Goal: Task Accomplishment & Management: Use online tool/utility

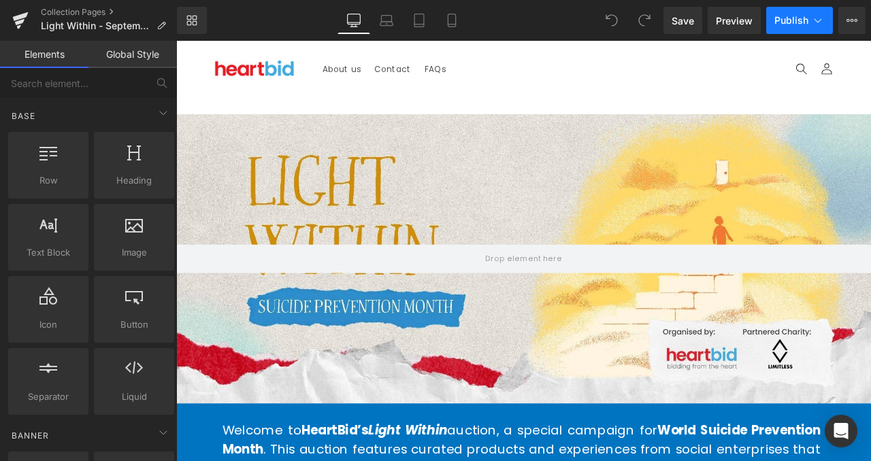
click at [781, 22] on span "Publish" at bounding box center [791, 20] width 34 height 11
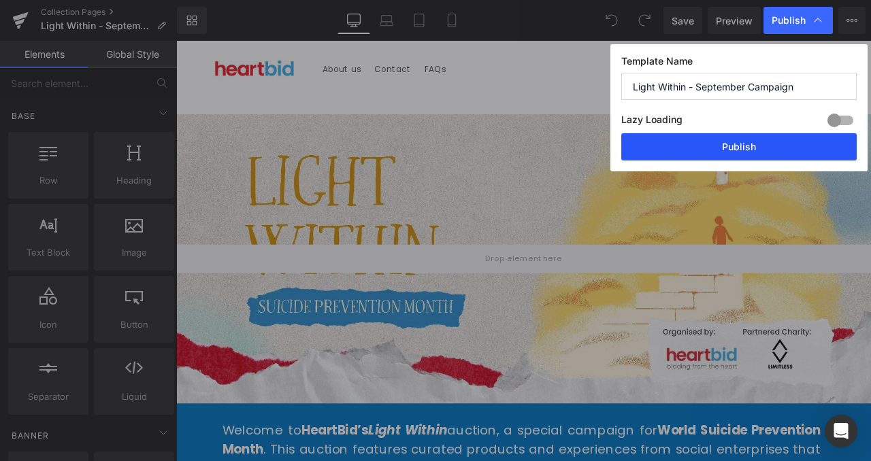
click at [742, 140] on button "Publish" at bounding box center [738, 146] width 235 height 27
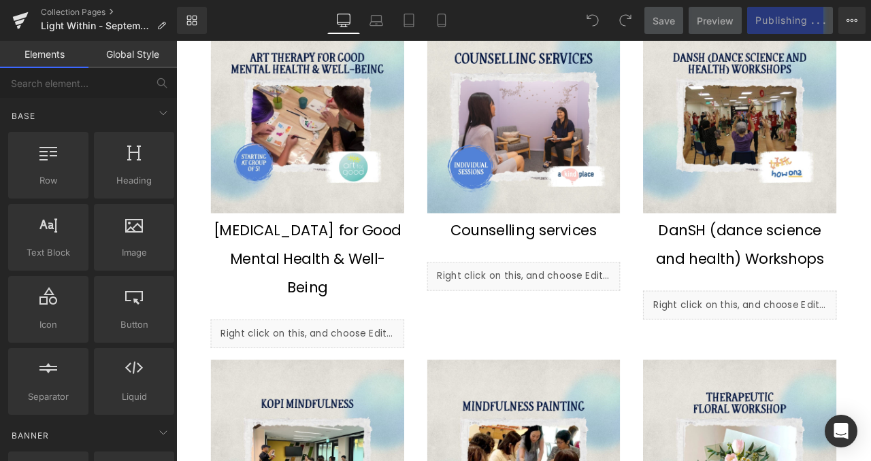
scroll to position [1042, 0]
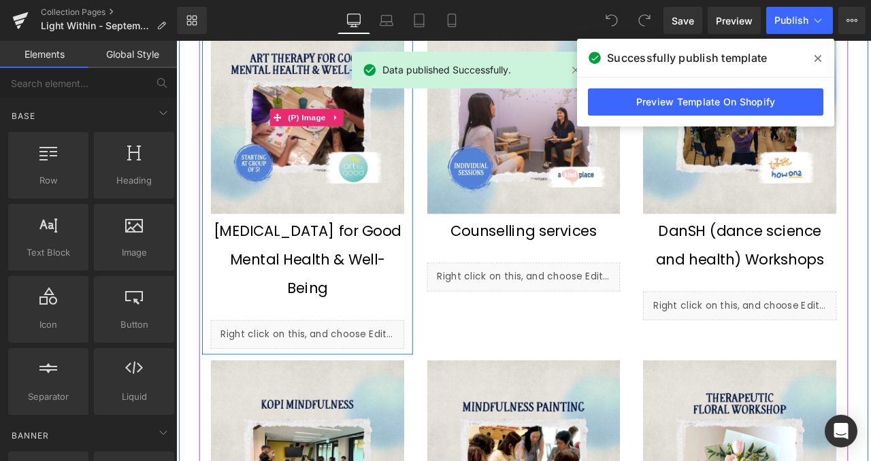
click at [396, 220] on img at bounding box center [331, 131] width 229 height 229
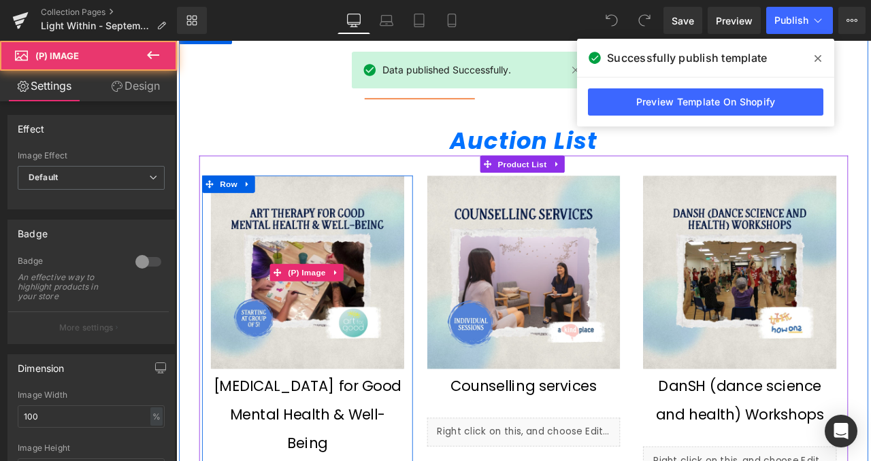
scroll to position [857, 0]
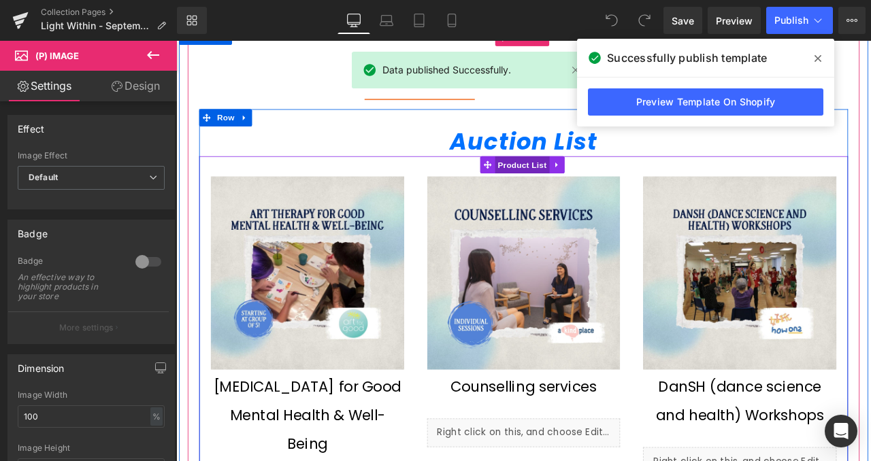
click at [585, 190] on span "Product List" at bounding box center [586, 188] width 65 height 20
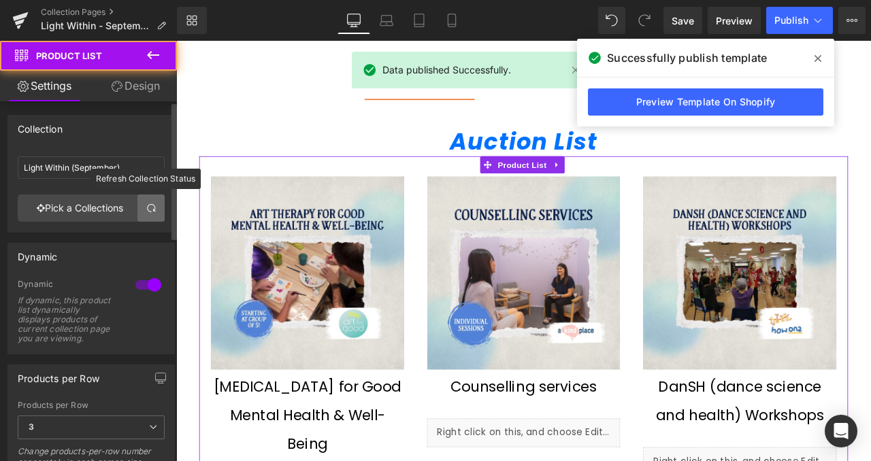
click at [145, 216] on link at bounding box center [150, 208] width 27 height 27
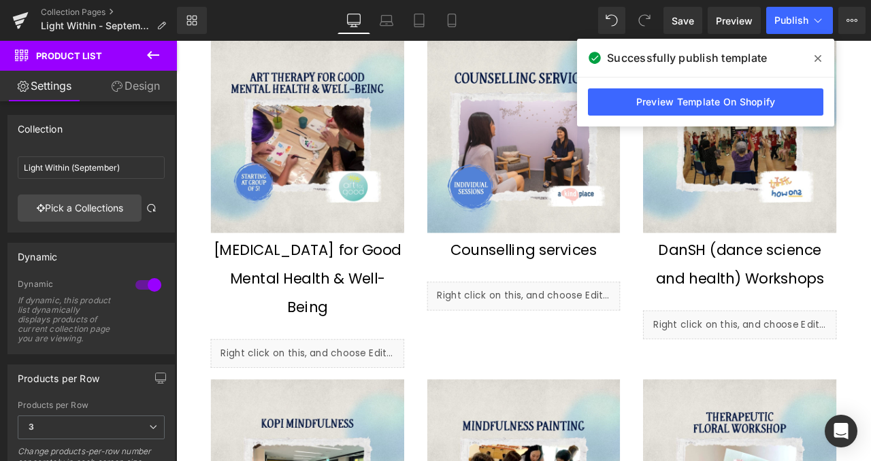
scroll to position [1002, 0]
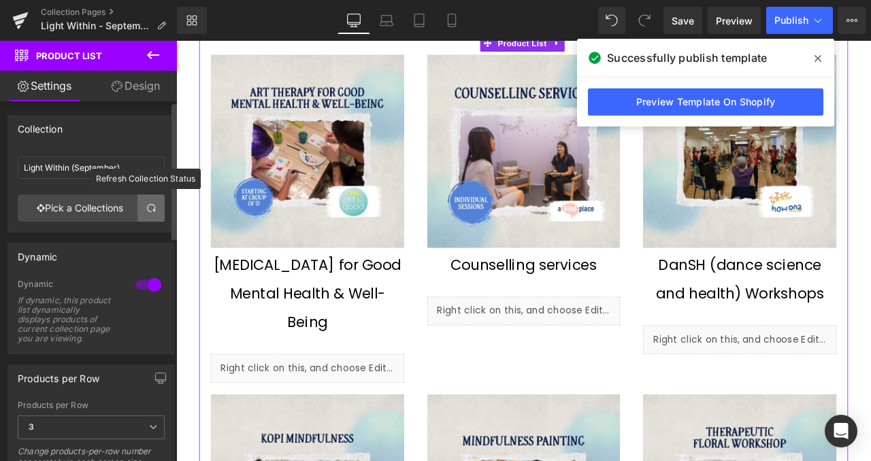
click at [146, 208] on span at bounding box center [151, 208] width 11 height 11
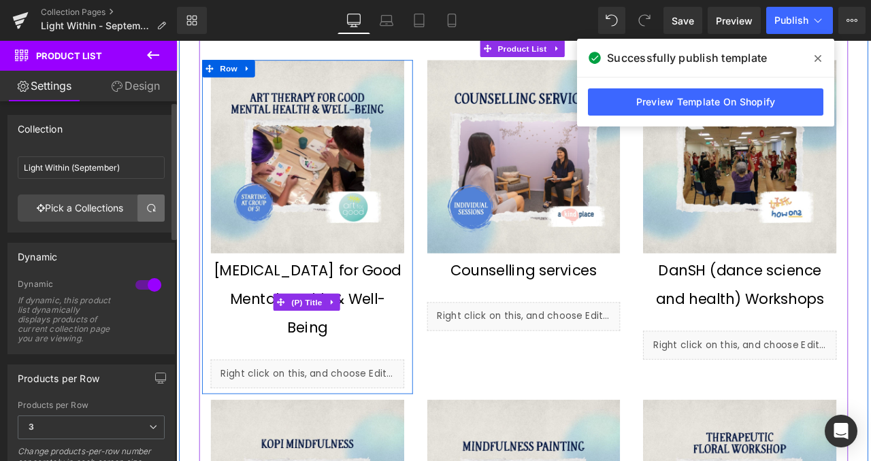
scroll to position [984, 0]
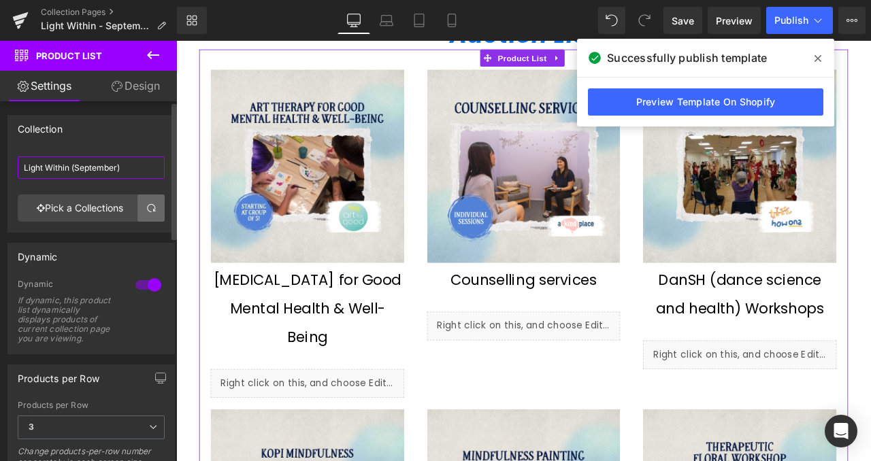
click at [84, 167] on input "Light Within (September)" at bounding box center [91, 168] width 147 height 22
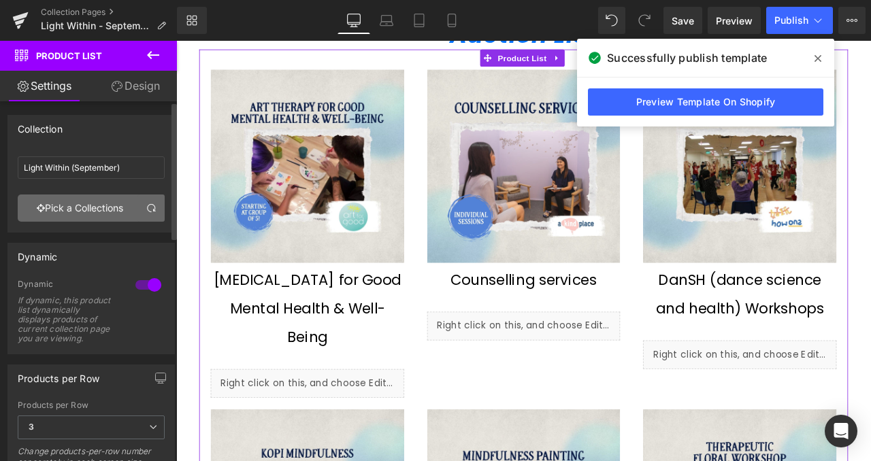
click at [102, 208] on link "Pick a Collections" at bounding box center [80, 208] width 124 height 27
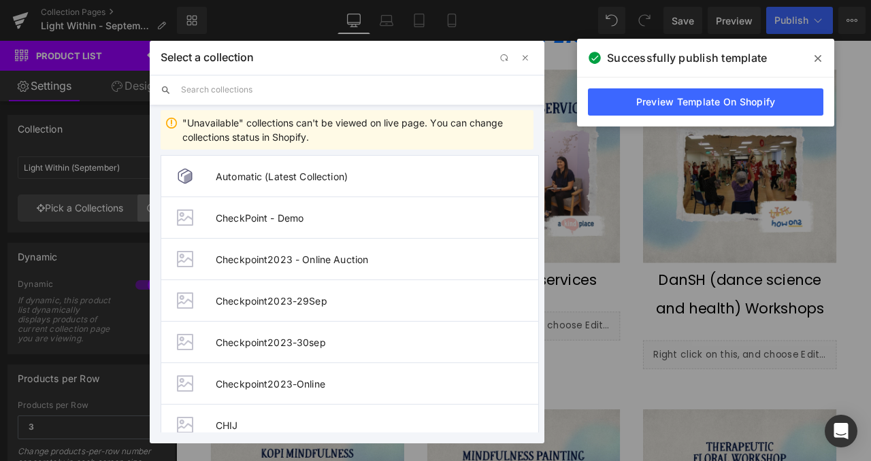
click at [321, 90] on input "text" at bounding box center [357, 90] width 353 height 30
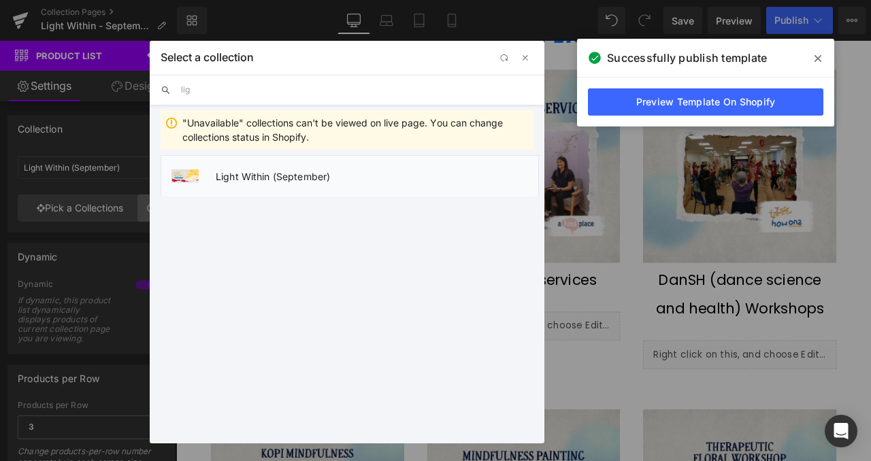
type input "lig"
click at [323, 171] on span "Light Within (September)" at bounding box center [377, 177] width 323 height 12
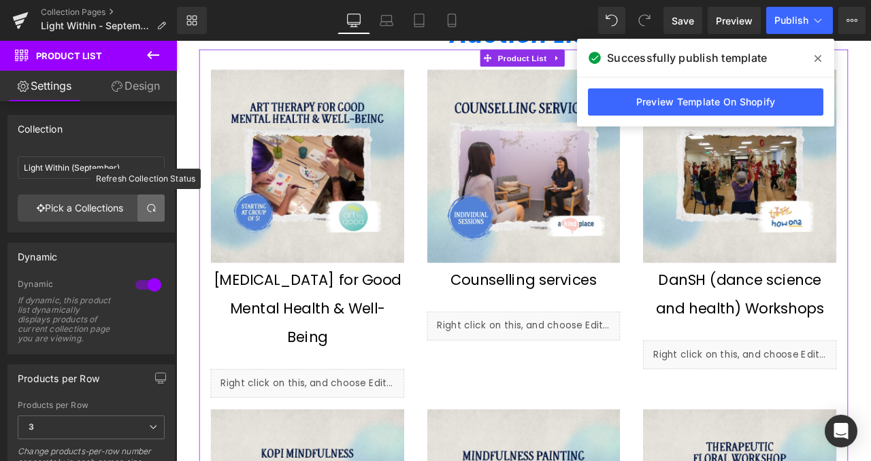
click at [149, 215] on link at bounding box center [150, 208] width 27 height 27
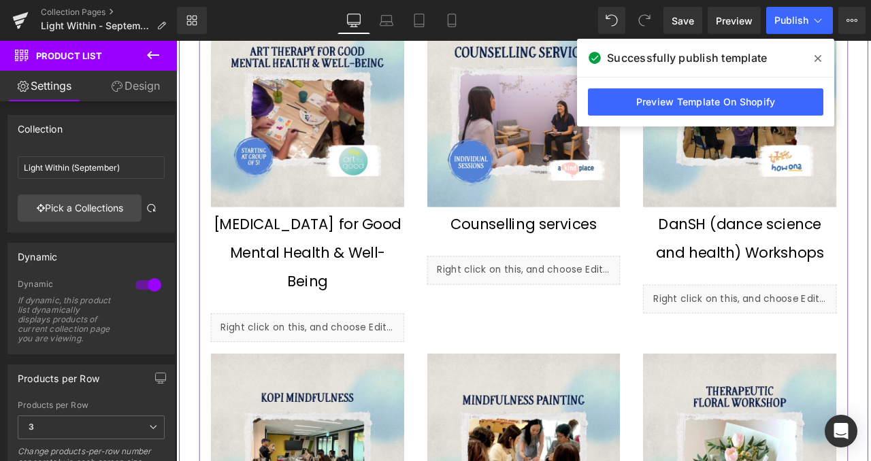
scroll to position [1041, 0]
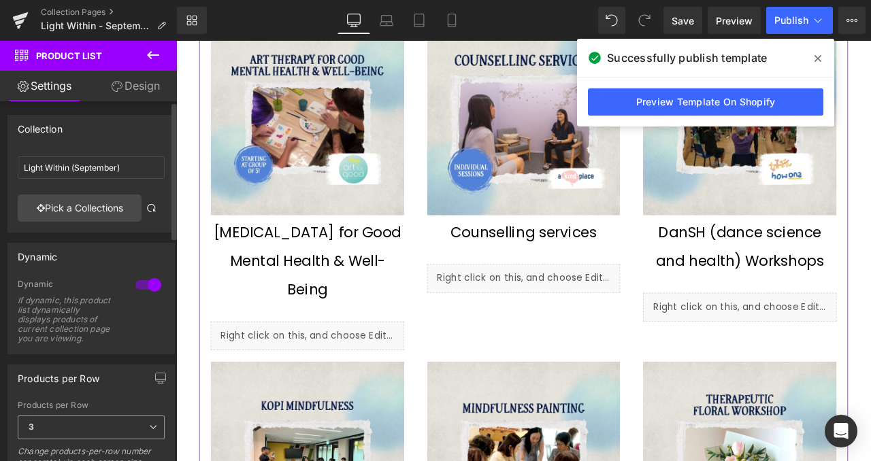
click at [106, 430] on span "3" at bounding box center [91, 428] width 147 height 24
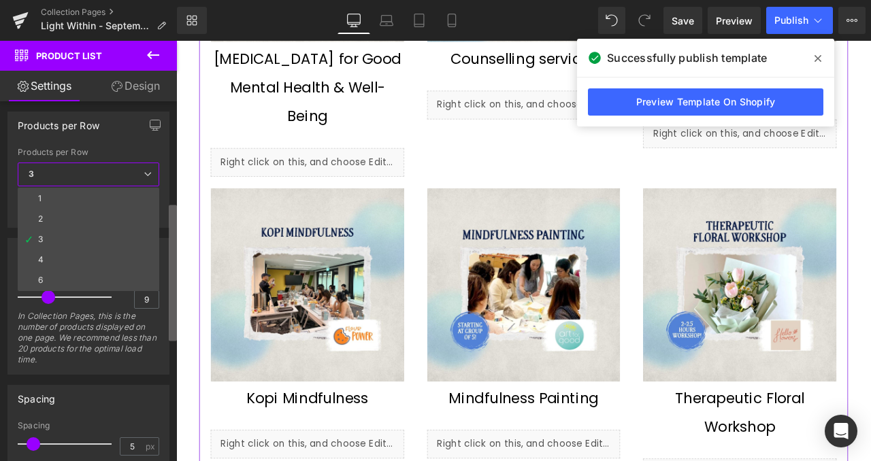
scroll to position [265, 0]
click at [166, 314] on div "Collection Light Within (September) Light Within (September) Pick a Collections…" at bounding box center [88, 284] width 177 height 366
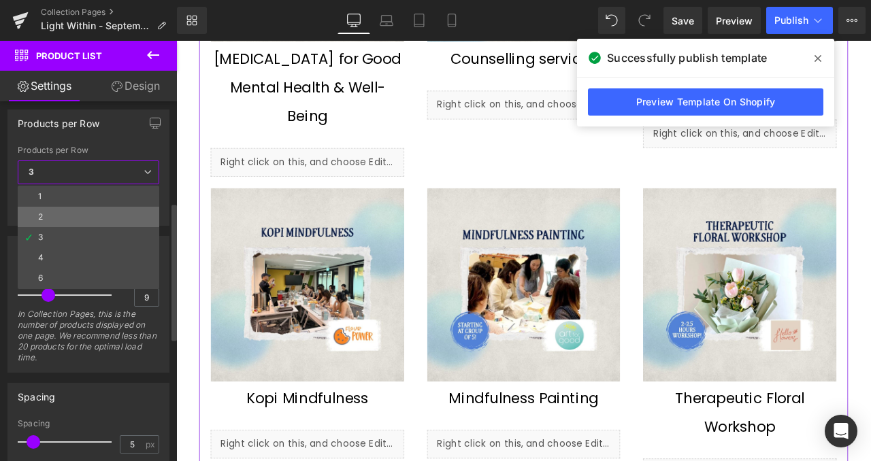
click at [108, 214] on li "2" at bounding box center [89, 217] width 142 height 20
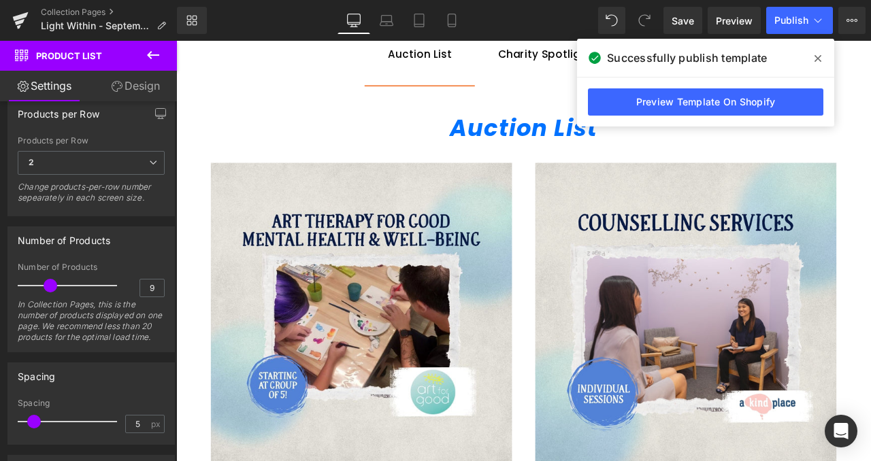
scroll to position [880, 0]
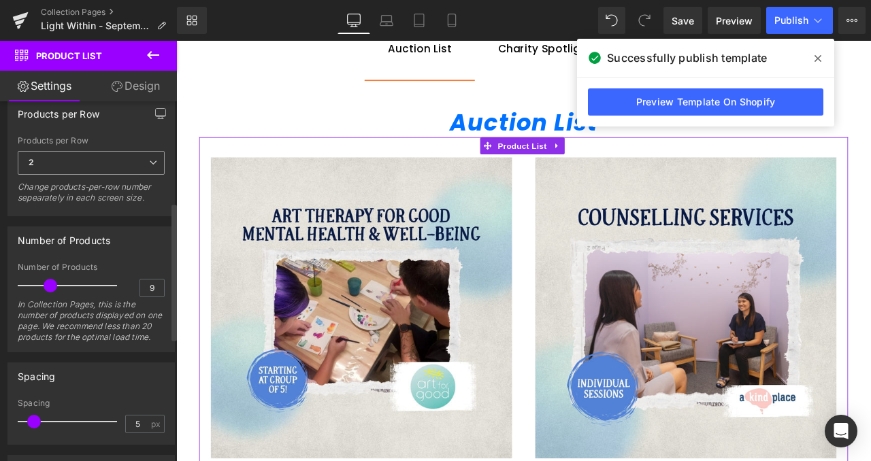
click at [151, 167] on icon at bounding box center [153, 163] width 8 height 8
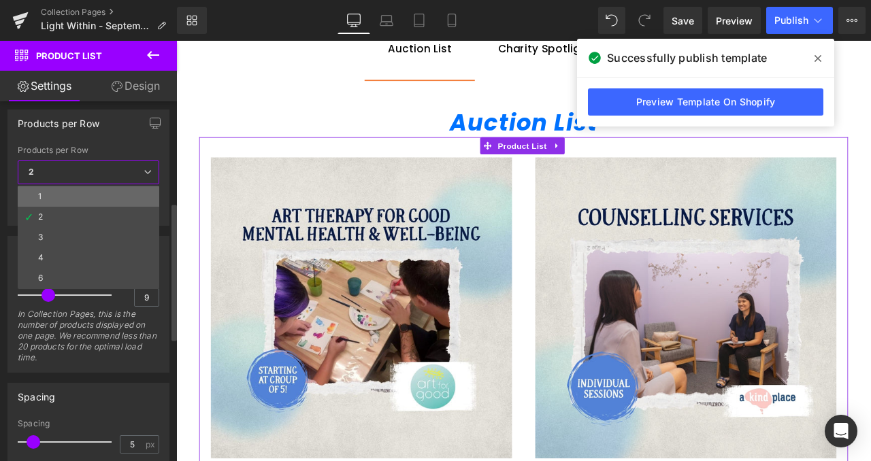
click at [131, 201] on li "1" at bounding box center [89, 196] width 142 height 20
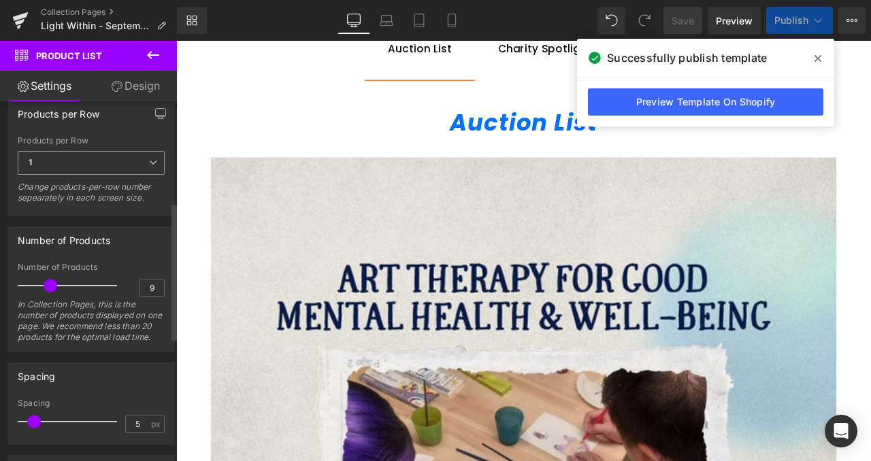
click at [144, 175] on span "1" at bounding box center [91, 163] width 147 height 24
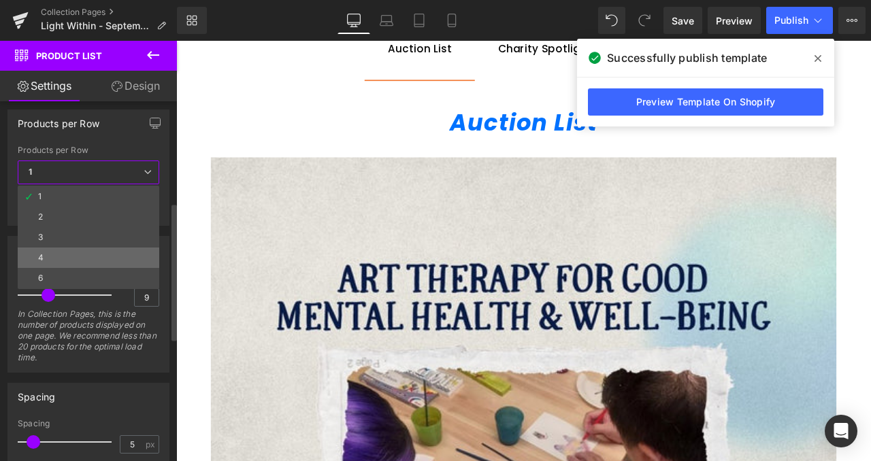
click at [118, 252] on li "4" at bounding box center [89, 258] width 142 height 20
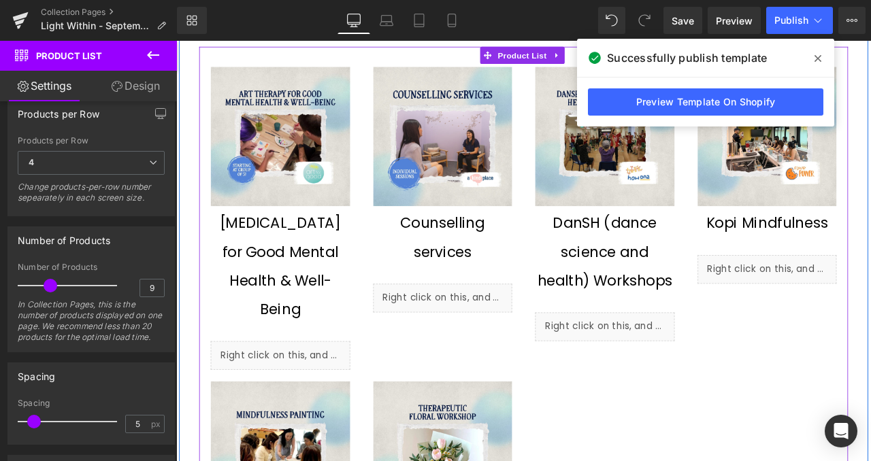
scroll to position [966, 0]
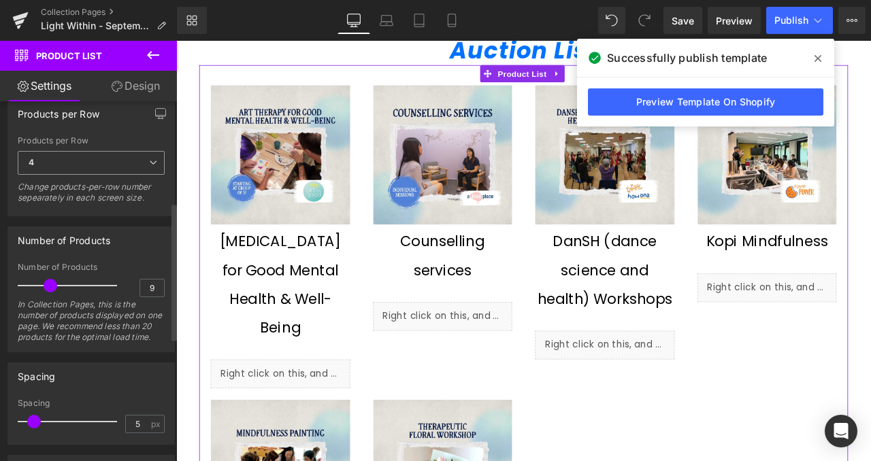
click at [149, 167] on icon at bounding box center [153, 163] width 8 height 8
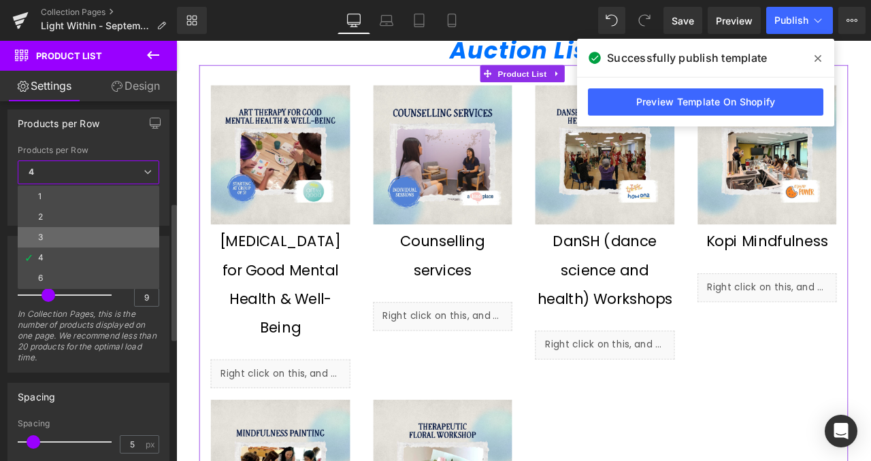
click at [123, 230] on li "3" at bounding box center [89, 237] width 142 height 20
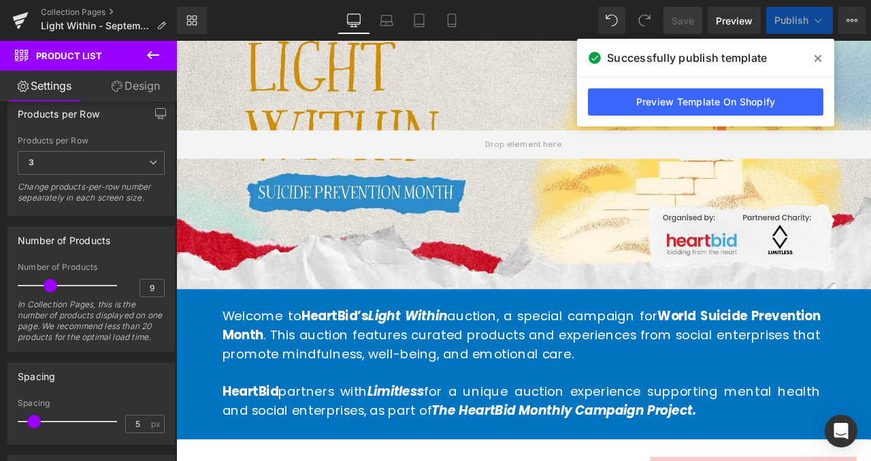
scroll to position [0, 0]
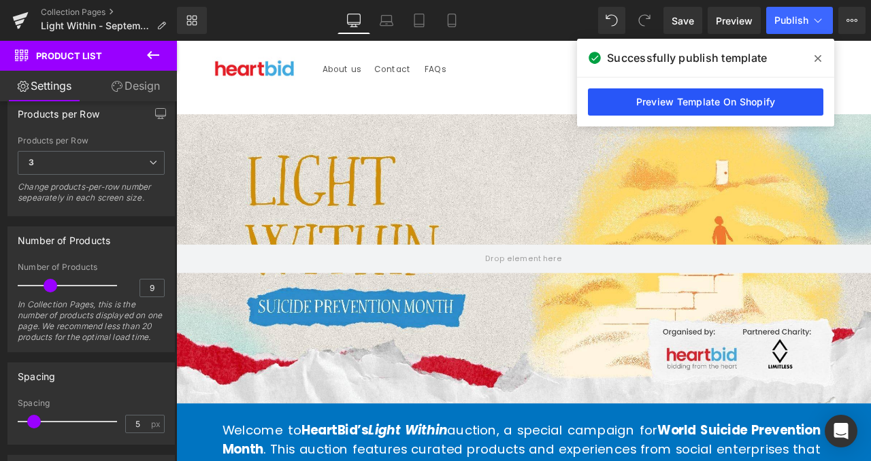
click at [703, 103] on link "Preview Template On Shopify" at bounding box center [705, 101] width 235 height 27
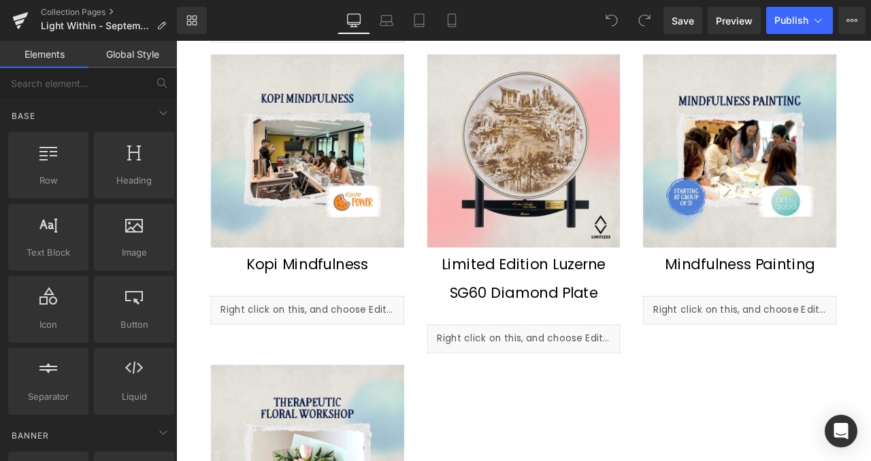
scroll to position [1256, 0]
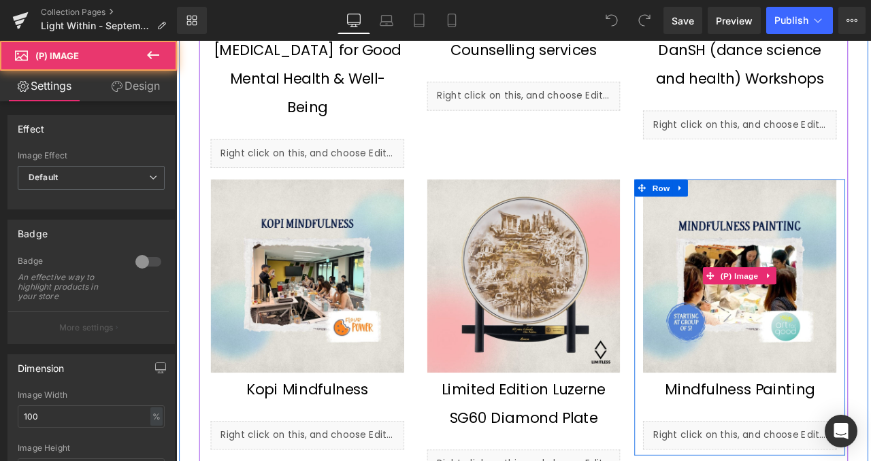
click at [870, 230] on img at bounding box center [844, 320] width 229 height 229
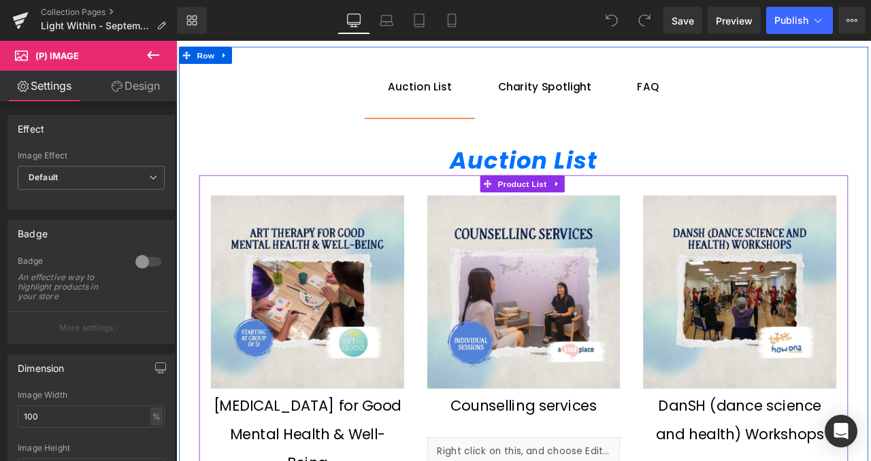
scroll to position [833, 0]
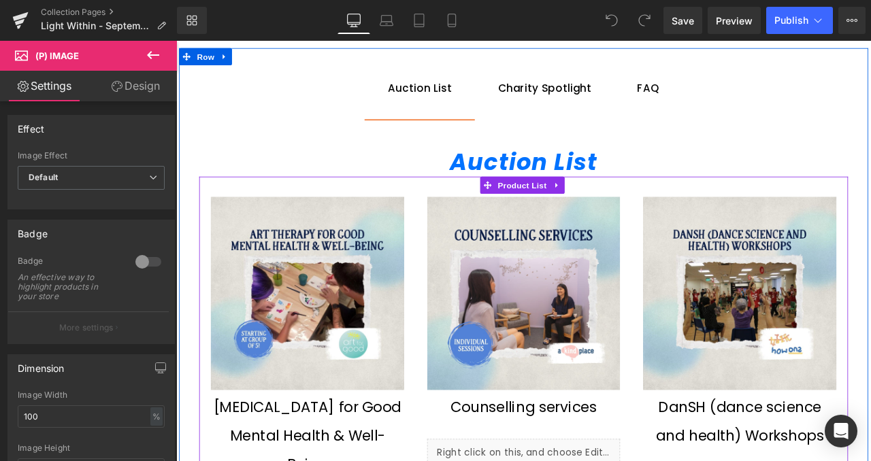
click at [494, 273] on img at bounding box center [588, 340] width 229 height 229
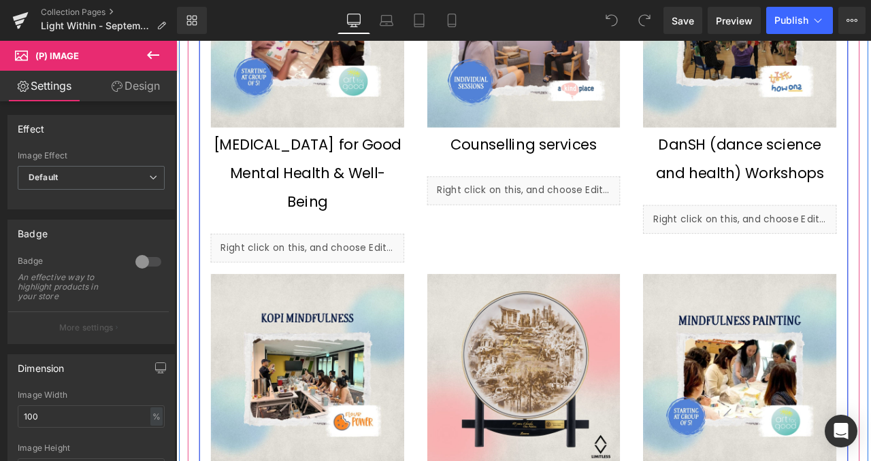
scroll to position [1167, 0]
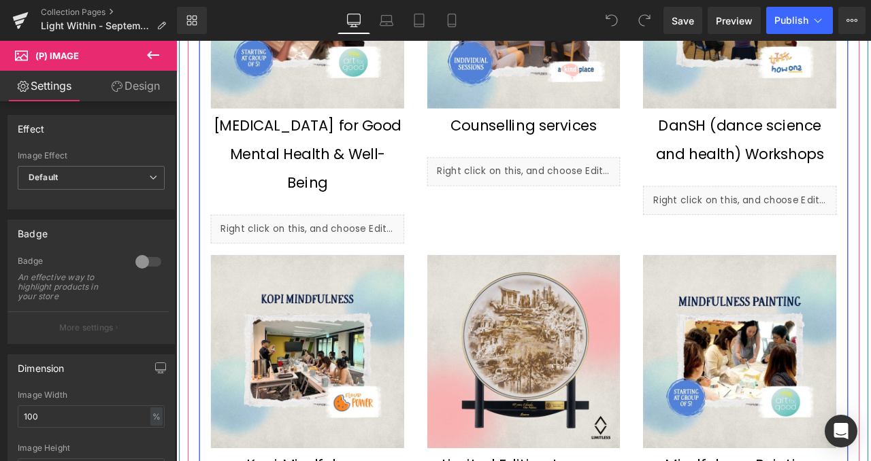
click at [491, 386] on img at bounding box center [588, 409] width 229 height 229
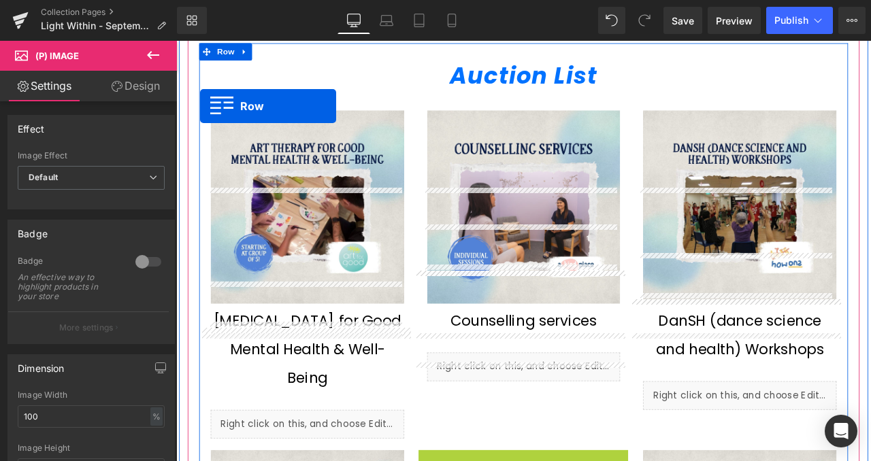
scroll to position [800, 0]
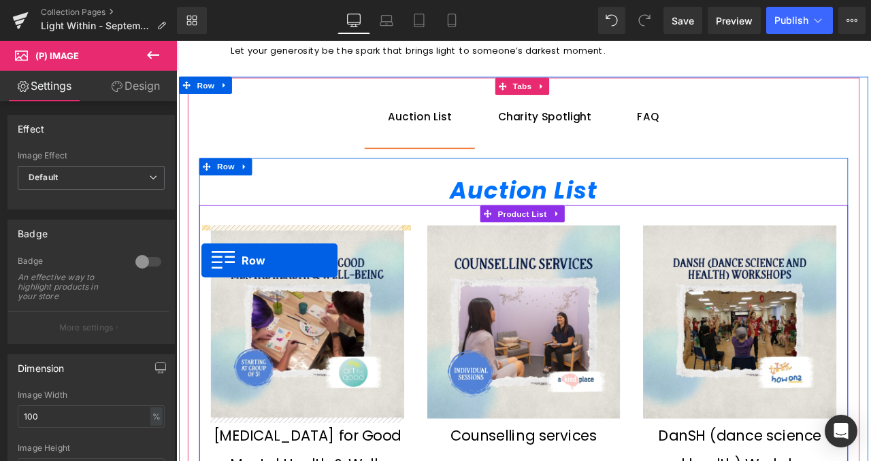
drag, startPoint x: 465, startPoint y: 306, endPoint x: 206, endPoint y: 301, distance: 259.3
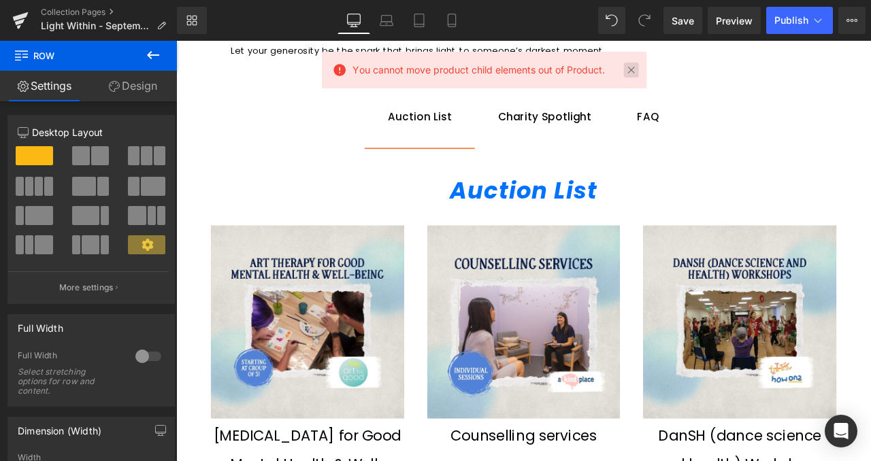
click at [629, 72] on link at bounding box center [631, 70] width 15 height 15
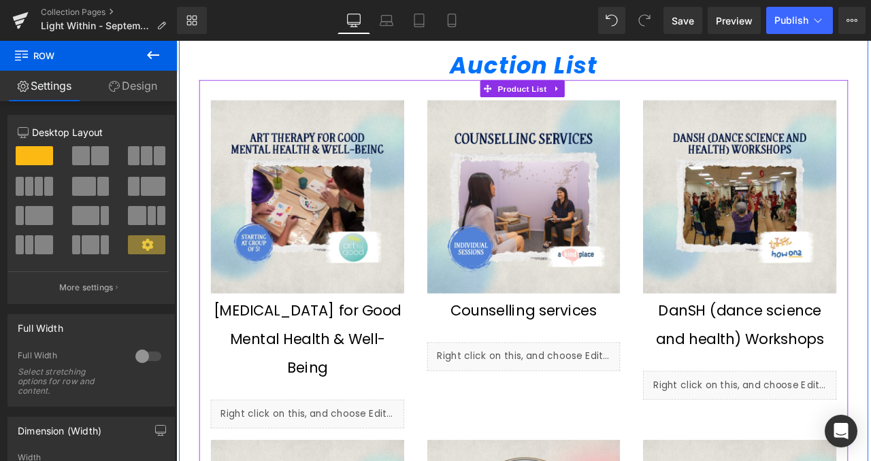
scroll to position [940, 0]
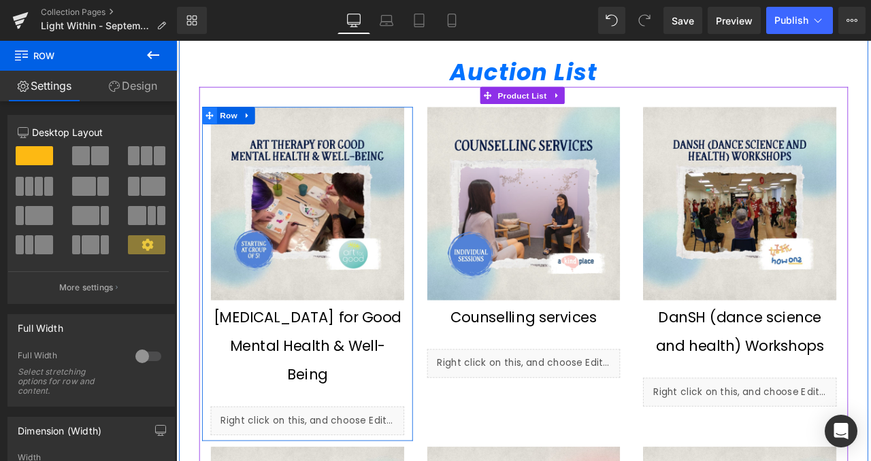
click at [212, 128] on icon at bounding box center [216, 130] width 10 height 10
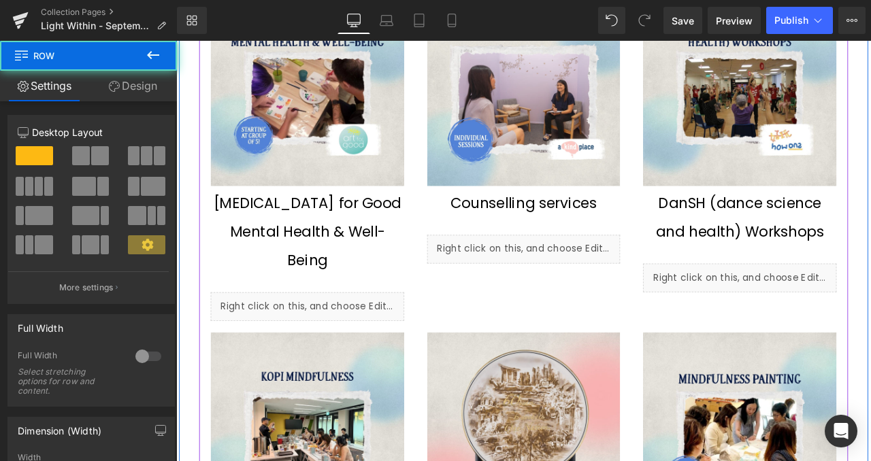
scroll to position [1076, 0]
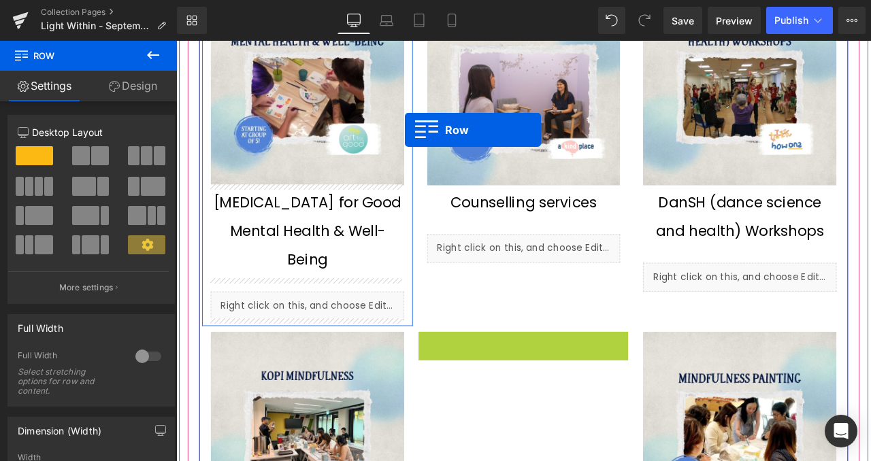
drag, startPoint x: 466, startPoint y: 392, endPoint x: 447, endPoint y: 146, distance: 246.4
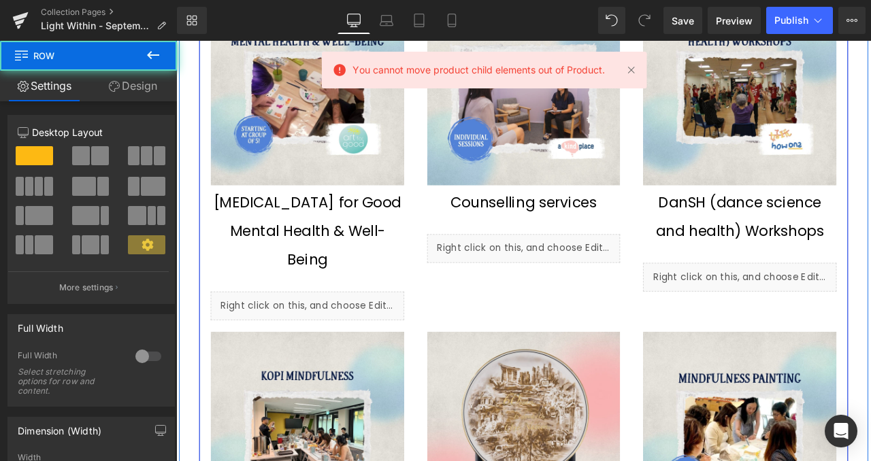
click at [443, 301] on div "Sale Off (P) Image [MEDICAL_DATA] for Good Mental Health & Well-Being (P) Title…" at bounding box center [332, 177] width 250 height 389
click at [522, 338] on div at bounding box center [587, 181] width 769 height 402
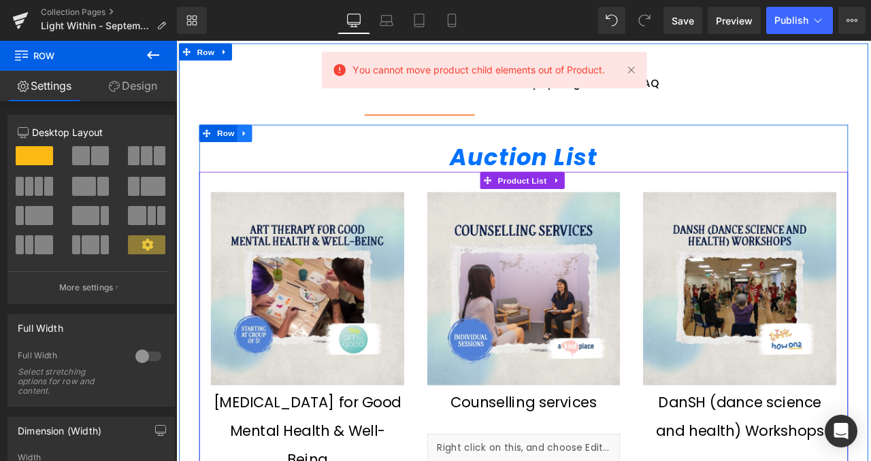
scroll to position [838, 0]
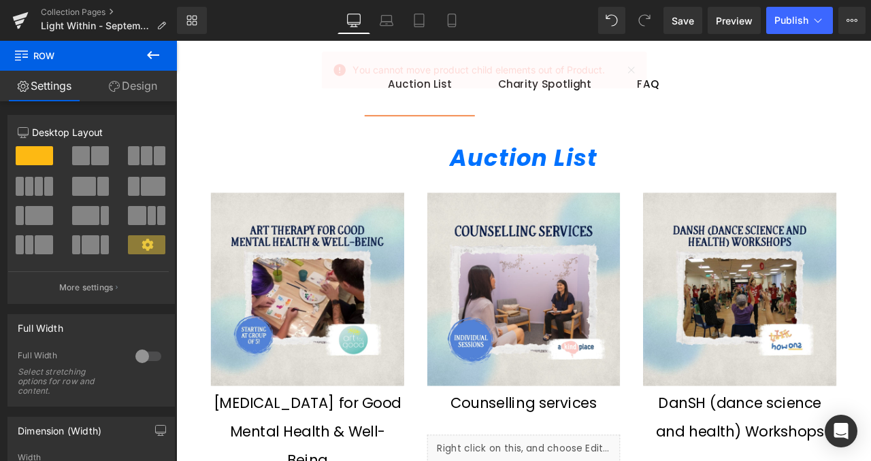
click at [161, 61] on icon at bounding box center [153, 55] width 16 height 16
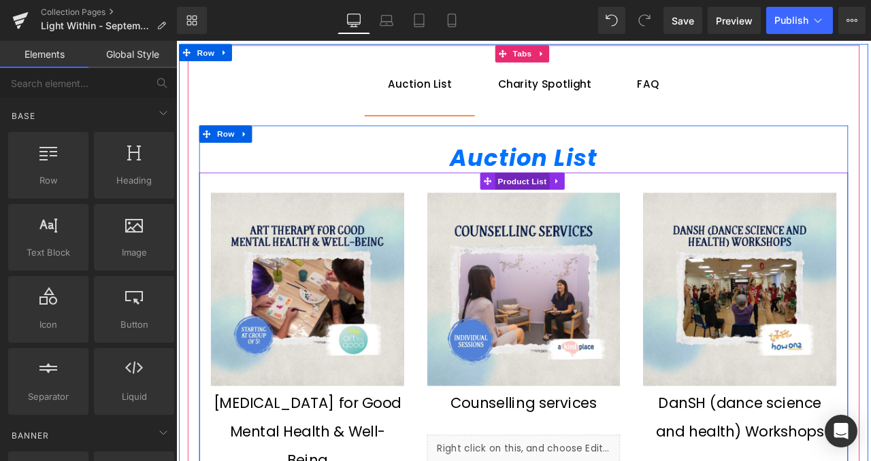
click at [573, 202] on span "Product List" at bounding box center [586, 207] width 65 height 20
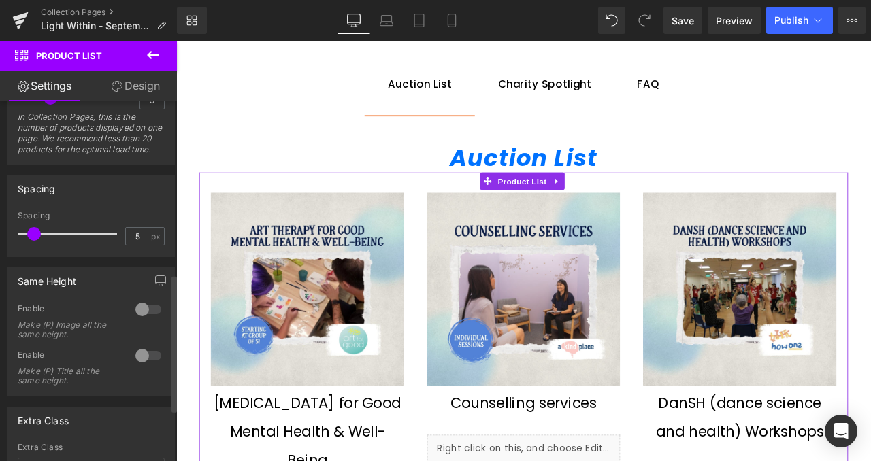
scroll to position [391, 0]
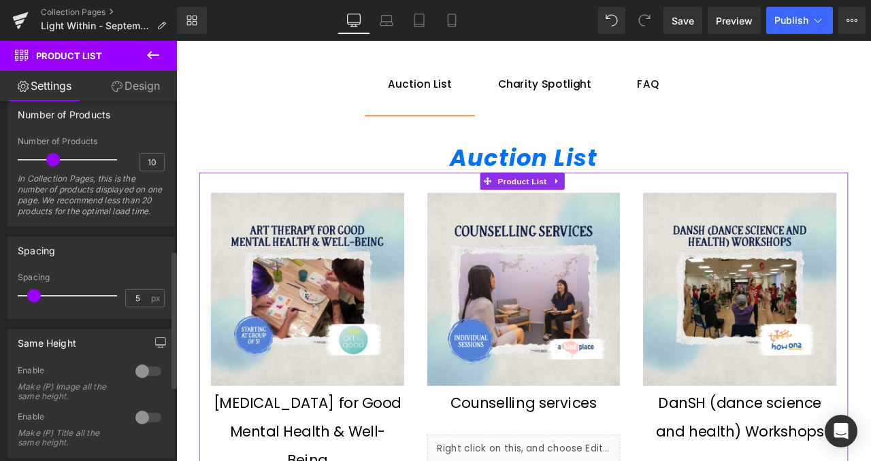
type input "9"
click at [53, 167] on span at bounding box center [51, 160] width 14 height 14
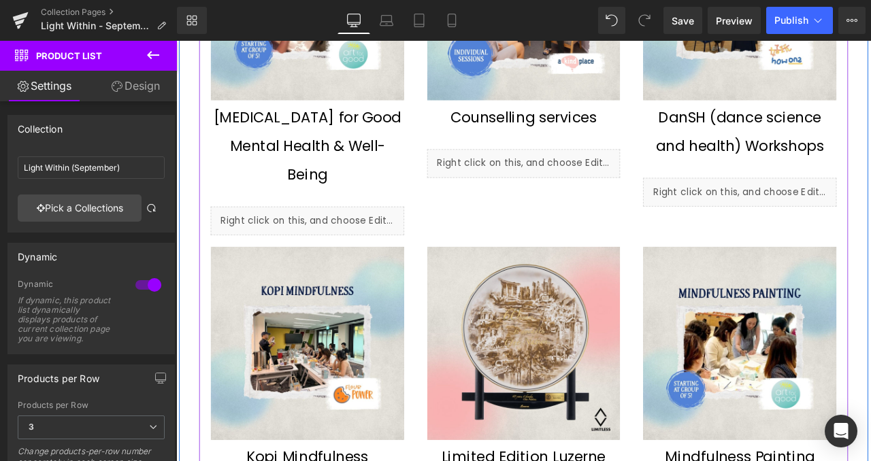
scroll to position [1170, 0]
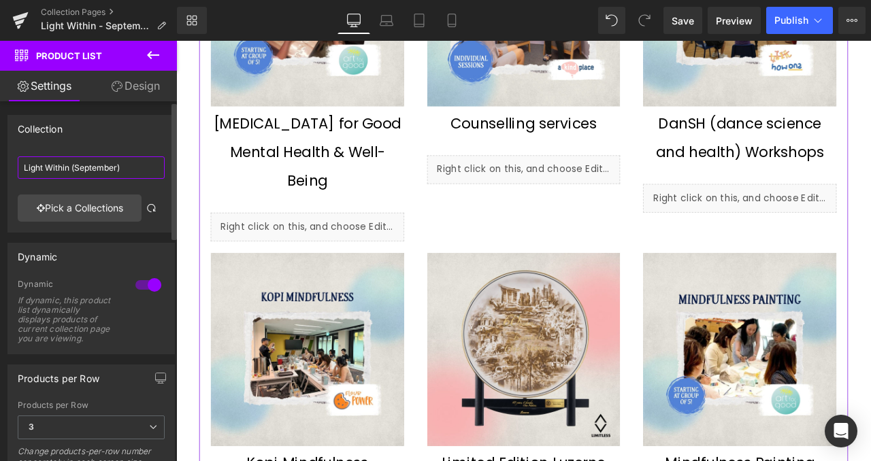
click at [92, 175] on input "Light Within (September)" at bounding box center [91, 168] width 147 height 22
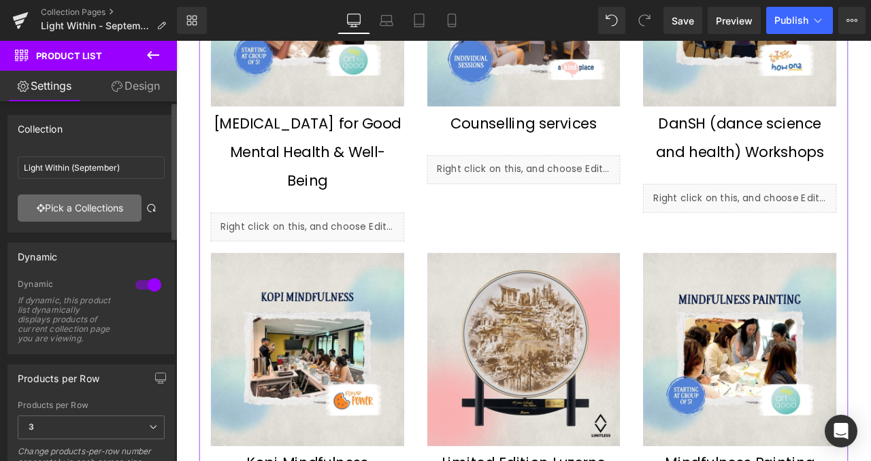
click at [101, 205] on link "Pick a Collections" at bounding box center [80, 208] width 124 height 27
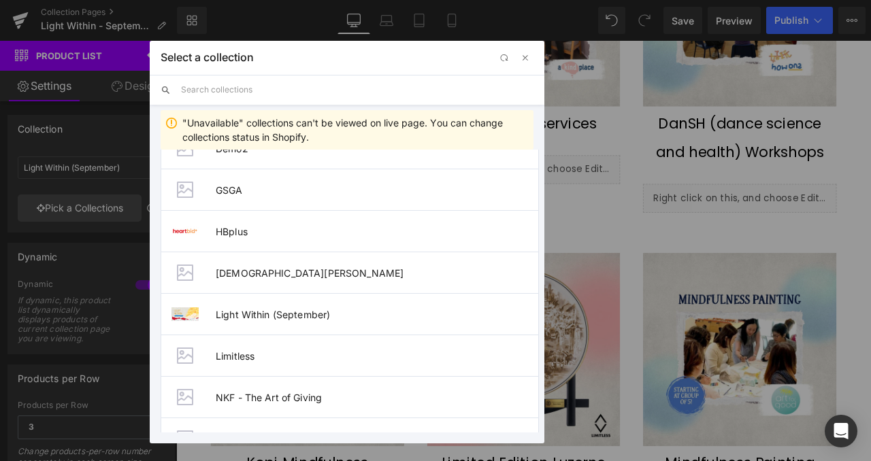
scroll to position [465, 0]
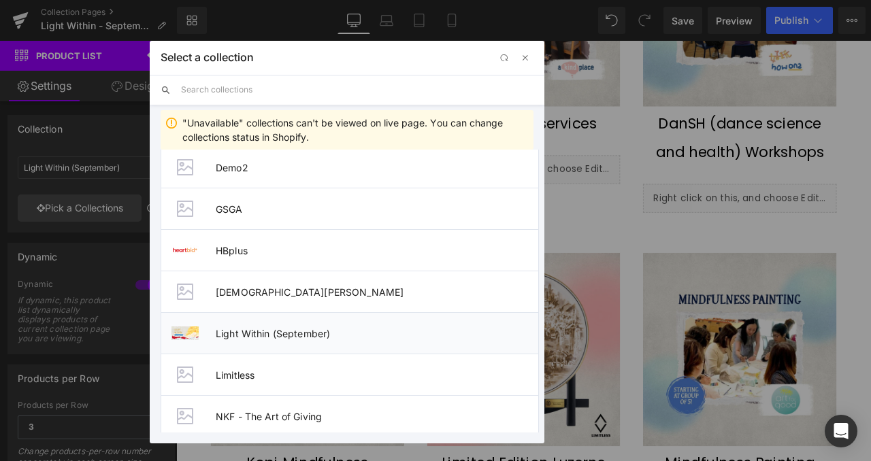
click at [284, 327] on li "Light Within (September)" at bounding box center [350, 333] width 378 height 42
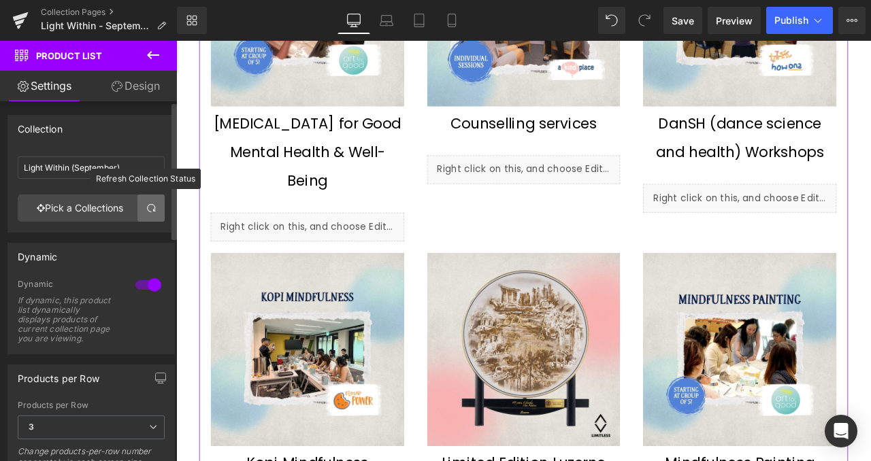
click at [144, 221] on div "Light Within (September) Light Within (September) Pick a Collections" at bounding box center [91, 191] width 166 height 81
click at [146, 209] on span at bounding box center [151, 208] width 11 height 11
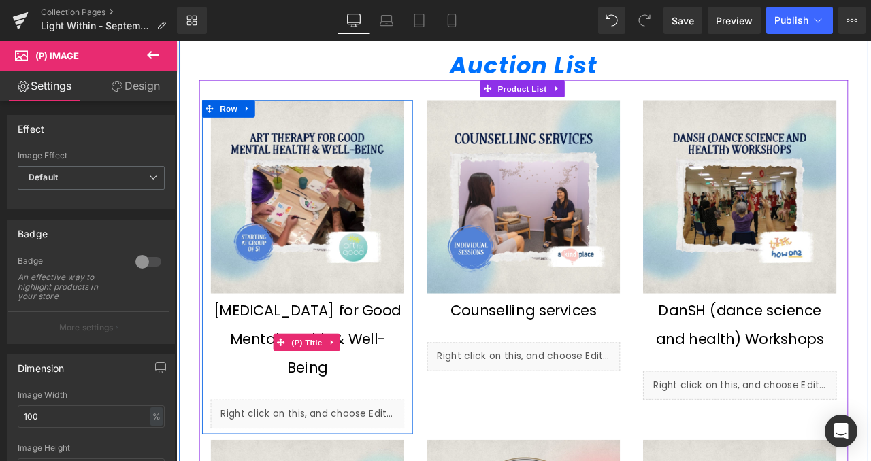
scroll to position [943, 0]
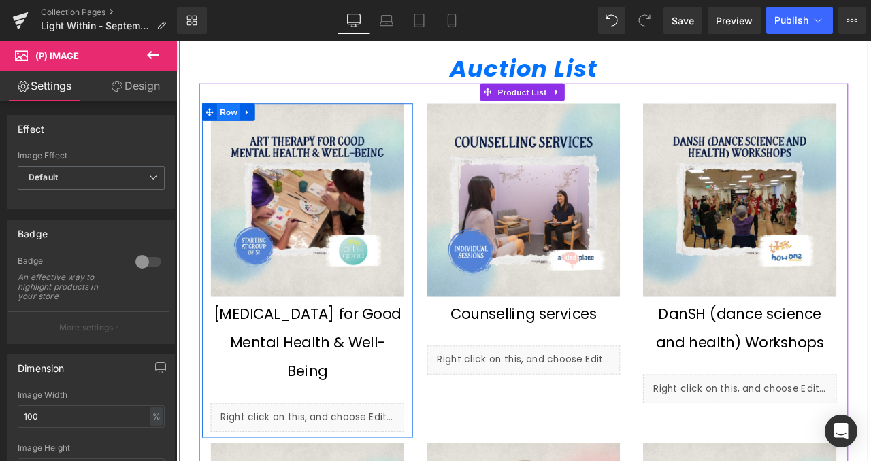
click at [242, 134] on span "Row" at bounding box center [238, 126] width 27 height 20
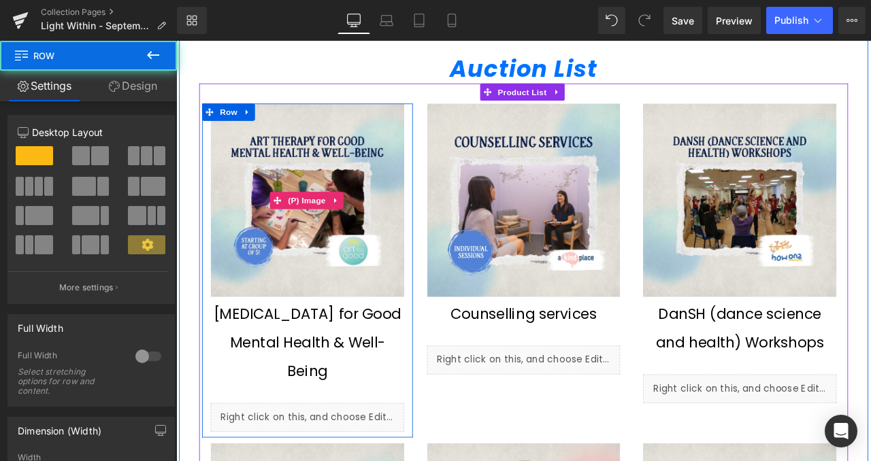
click at [305, 186] on img at bounding box center [331, 230] width 229 height 229
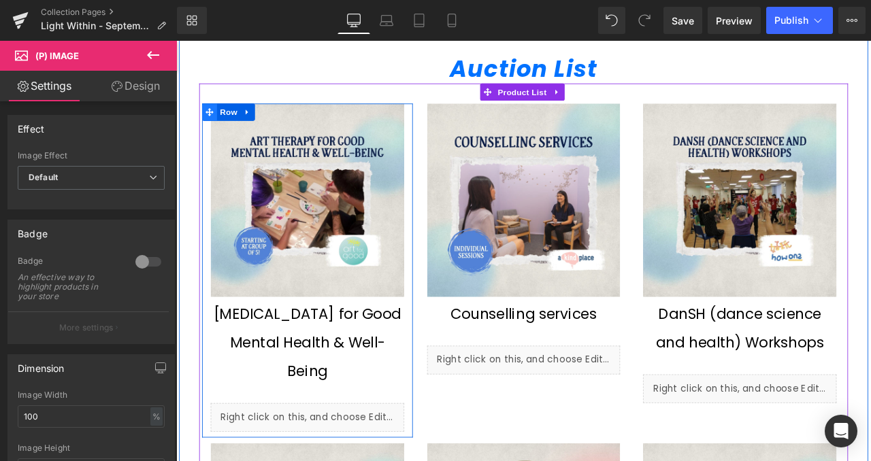
click at [211, 126] on icon at bounding box center [216, 126] width 10 height 10
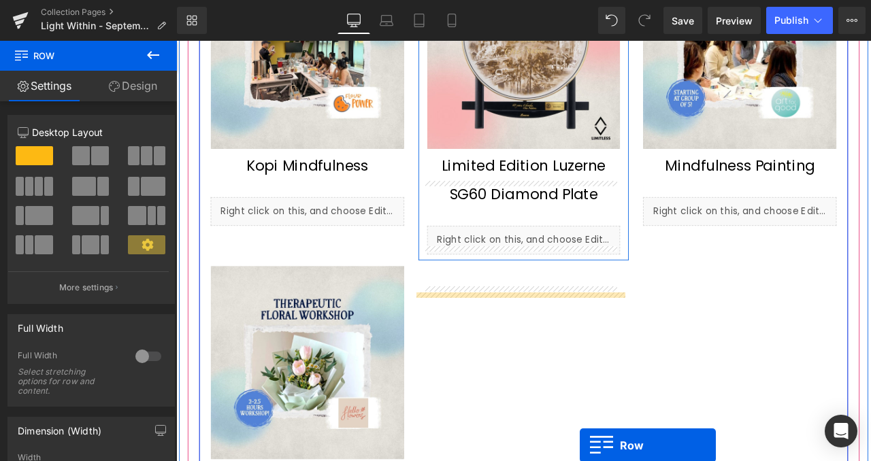
scroll to position [1637, 0]
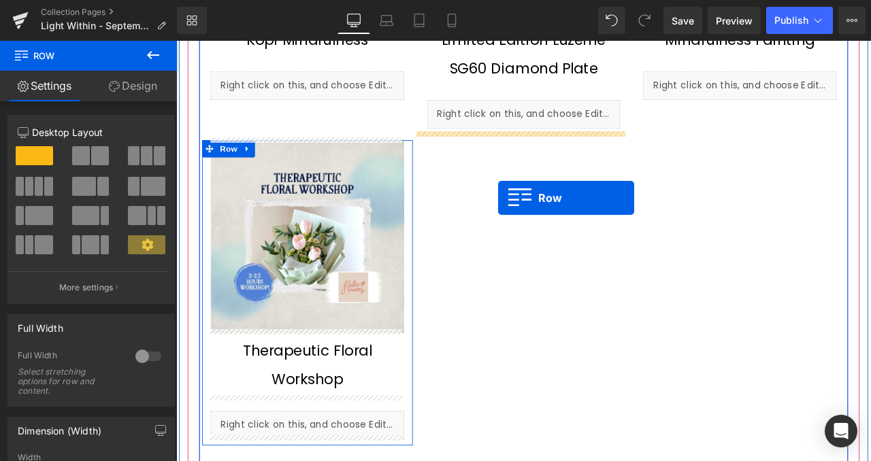
drag, startPoint x: 210, startPoint y: 127, endPoint x: 557, endPoint y: 227, distance: 361.4
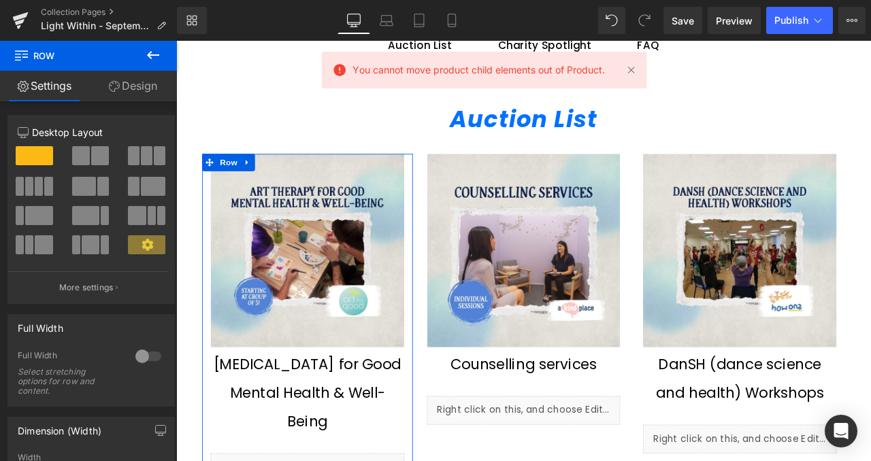
click at [560, 310] on img at bounding box center [588, 289] width 229 height 229
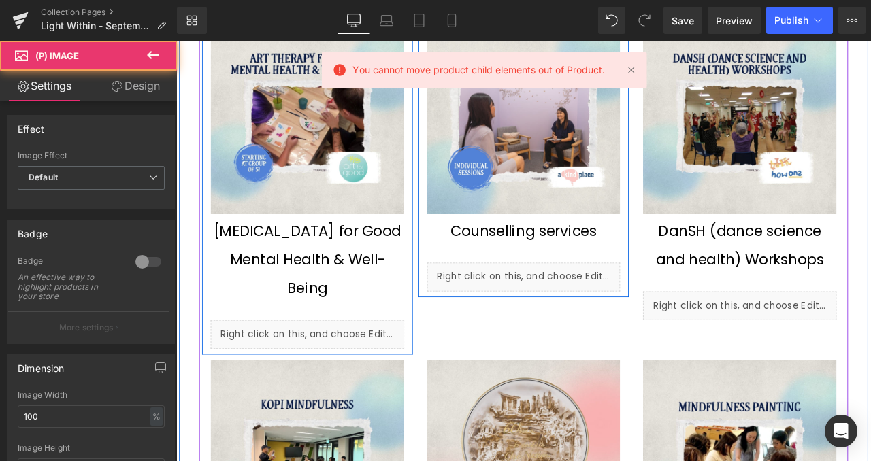
scroll to position [1043, 0]
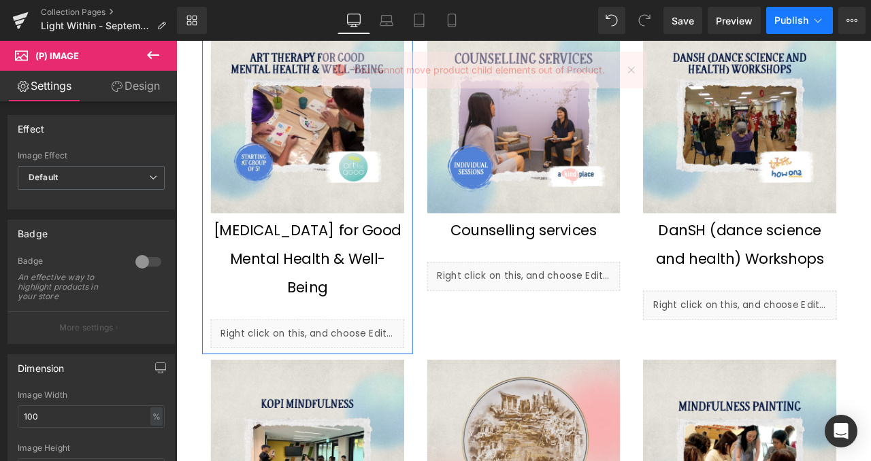
click at [782, 24] on span "Publish" at bounding box center [791, 20] width 34 height 11
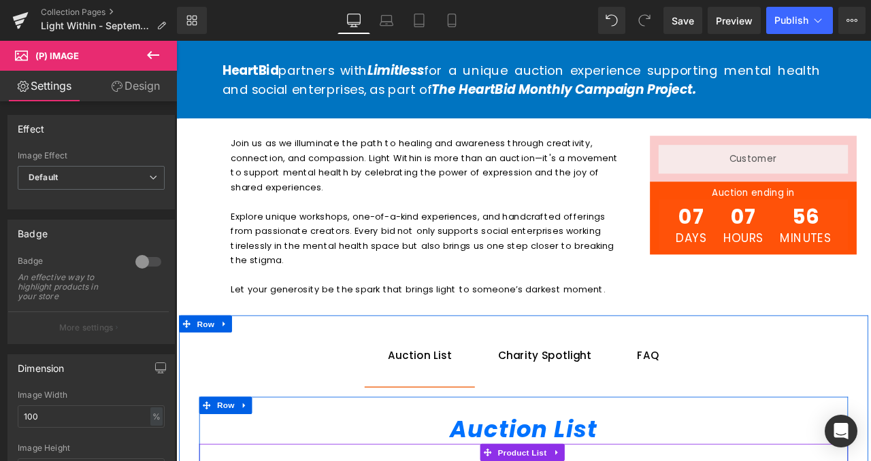
scroll to position [506, 0]
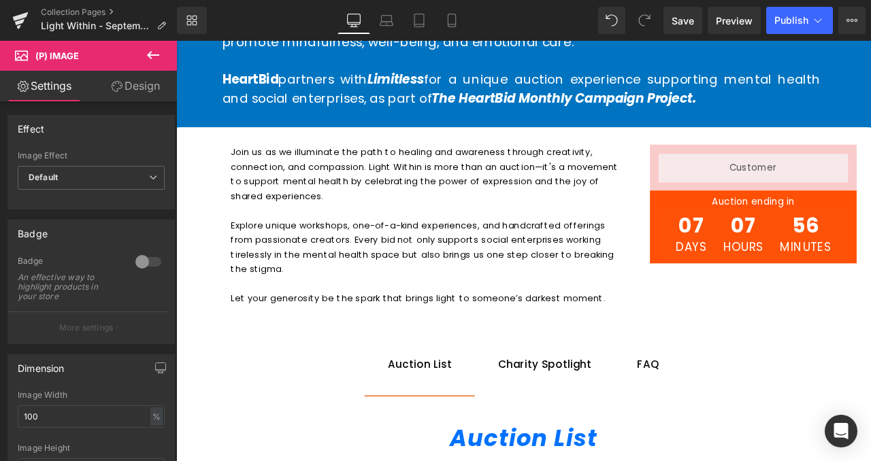
click at [470, 282] on p "Explore unique workshops, one-of-a-kind experiences, and handcrafted offerings …" at bounding box center [473, 285] width 464 height 69
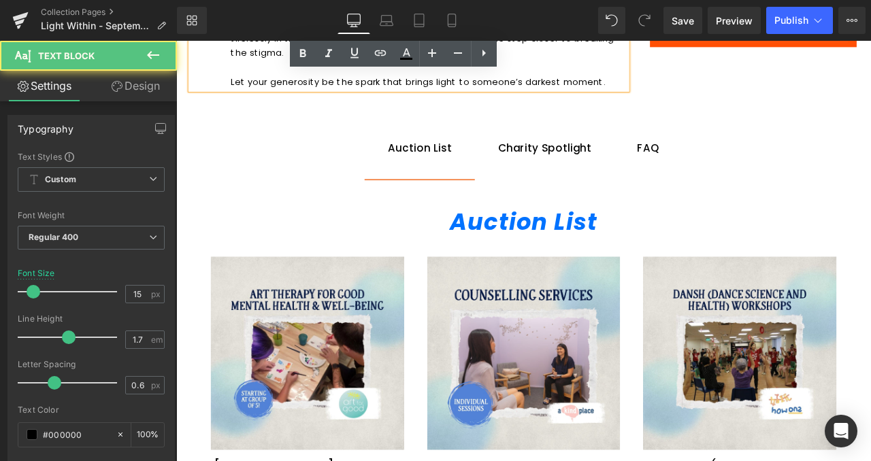
scroll to position [765, 0]
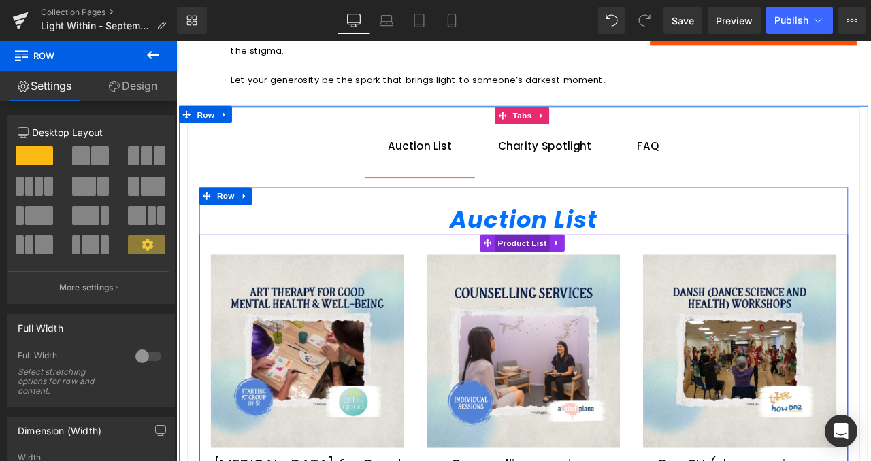
click at [569, 284] on span "Product List" at bounding box center [586, 280] width 65 height 20
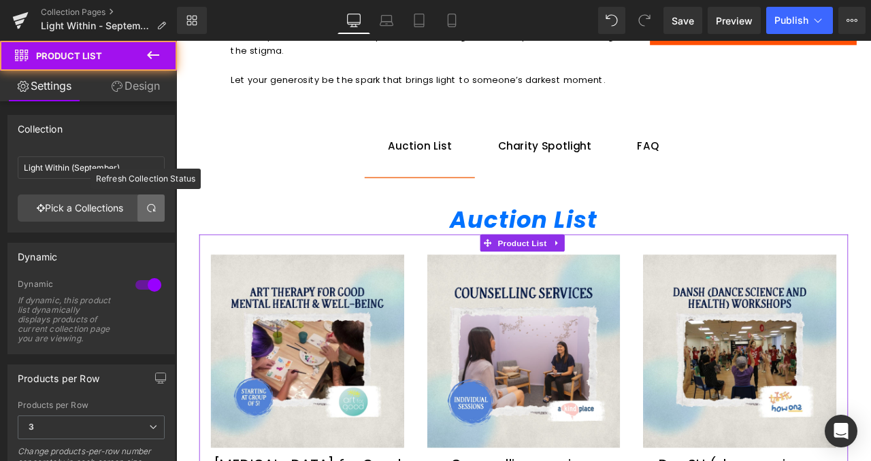
click at [146, 208] on span at bounding box center [151, 208] width 11 height 11
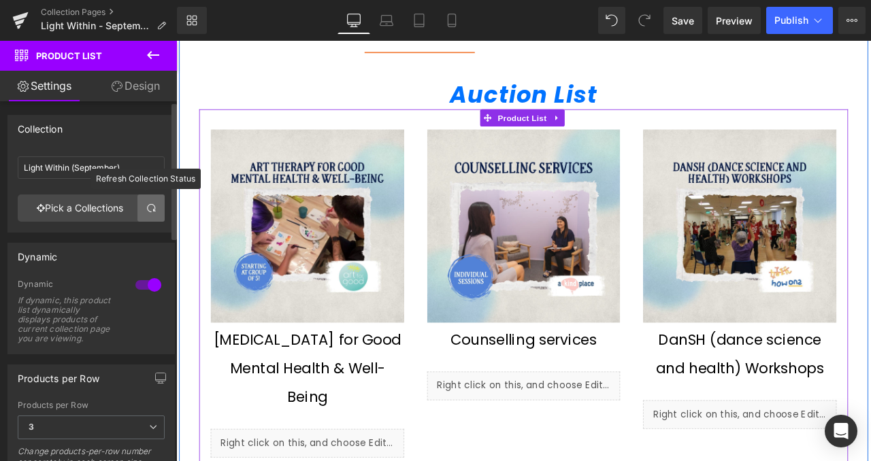
scroll to position [866, 0]
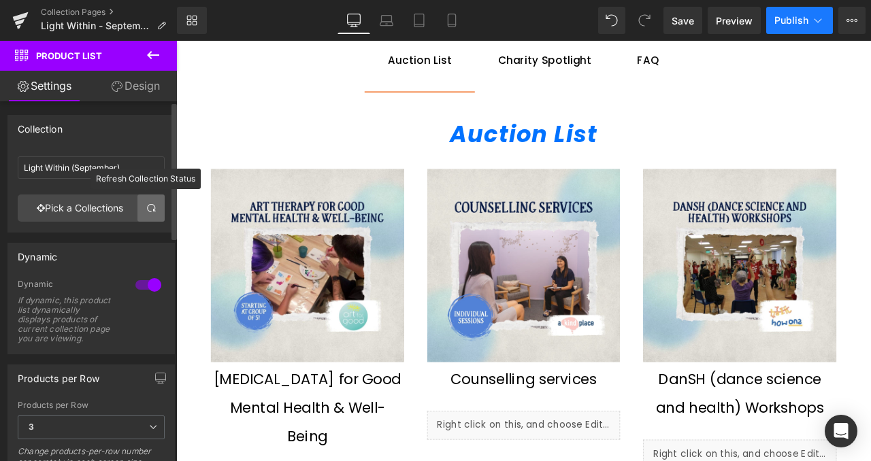
click at [785, 12] on button "Publish" at bounding box center [799, 20] width 67 height 27
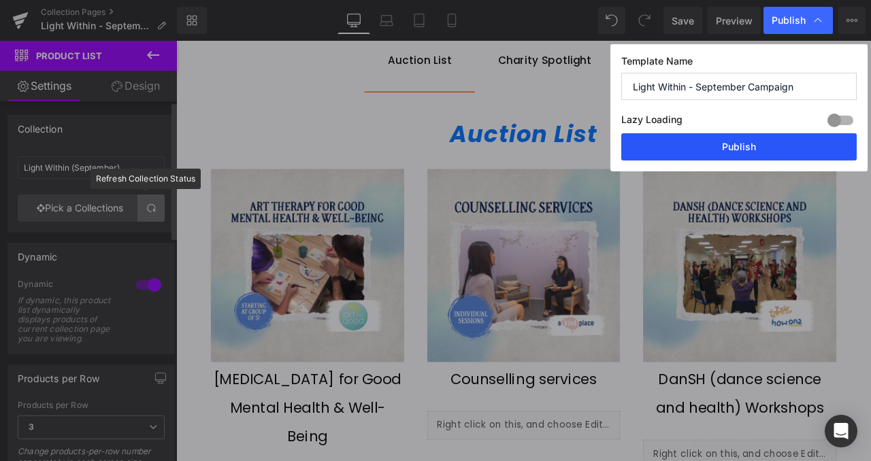
click at [699, 145] on button "Publish" at bounding box center [738, 146] width 235 height 27
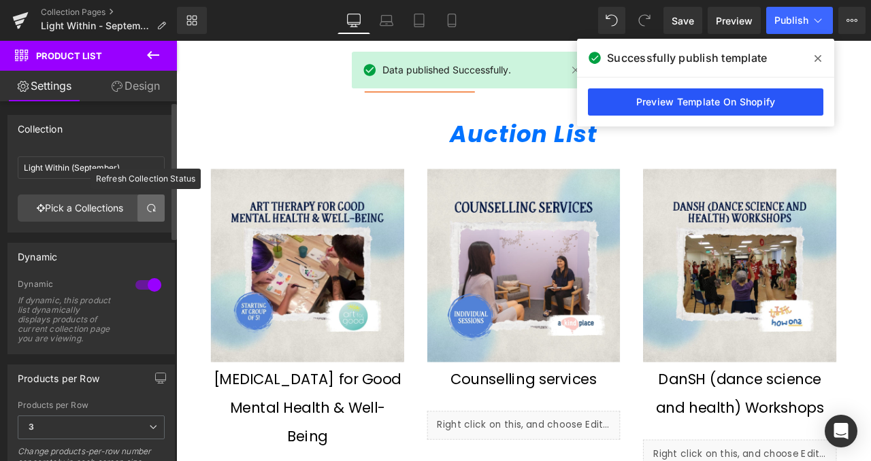
click at [708, 103] on link "Preview Template On Shopify" at bounding box center [705, 101] width 235 height 27
